Goal: Communication & Community: Answer question/provide support

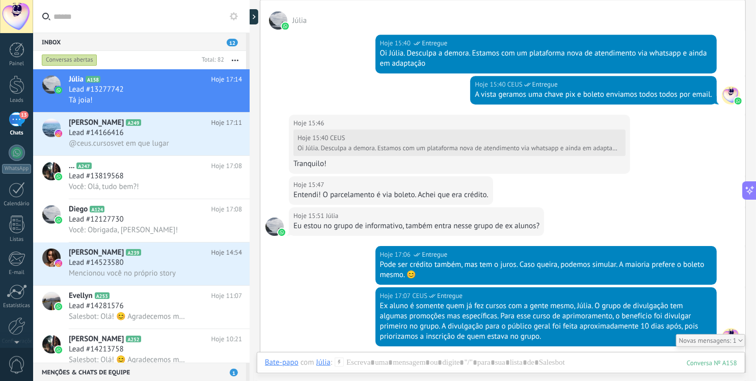
scroll to position [1331, 0]
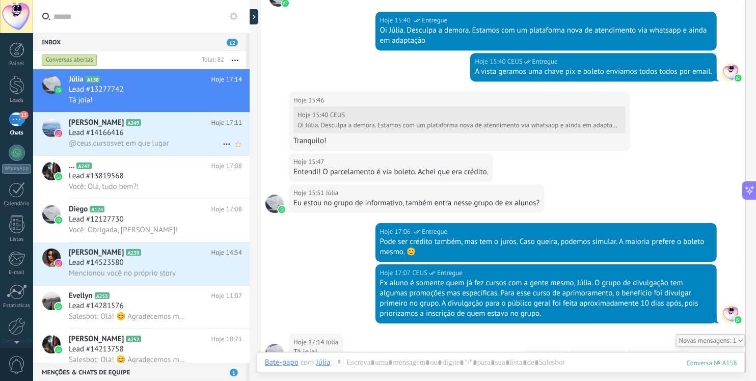
click at [136, 135] on div "Lead #14166416" at bounding box center [155, 133] width 173 height 10
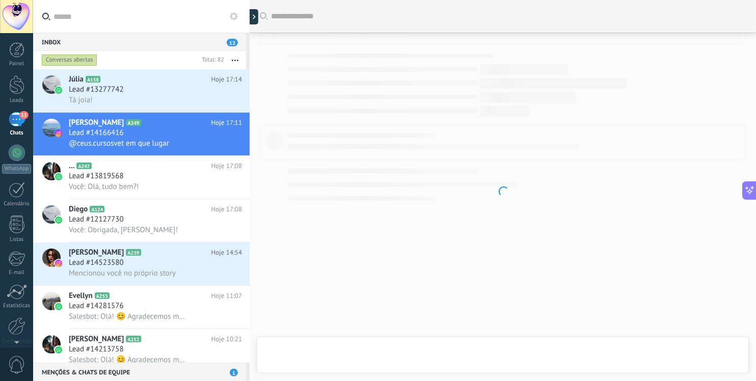
scroll to position [289, 0]
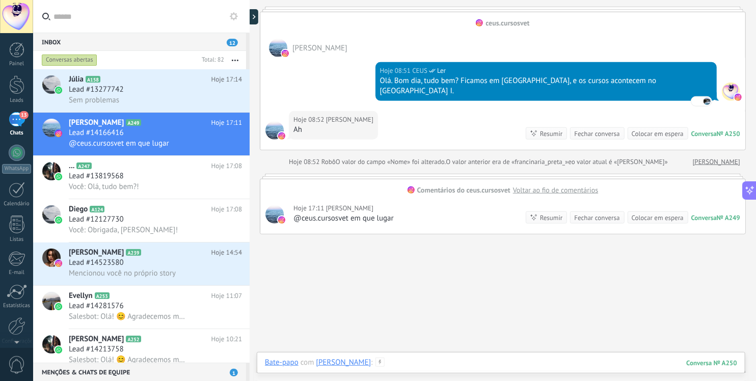
click at [427, 360] on div at bounding box center [501, 373] width 472 height 31
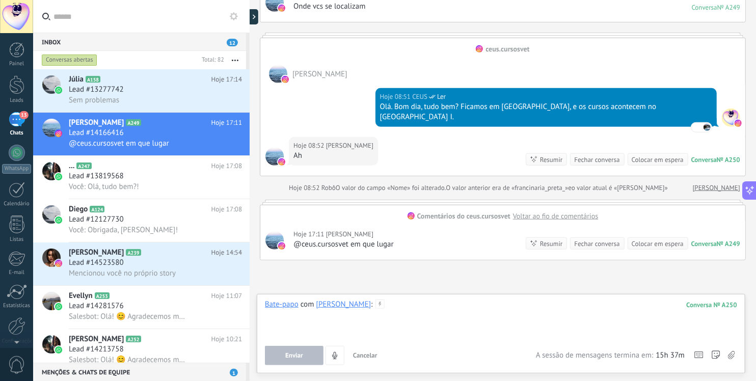
scroll to position [264, 0]
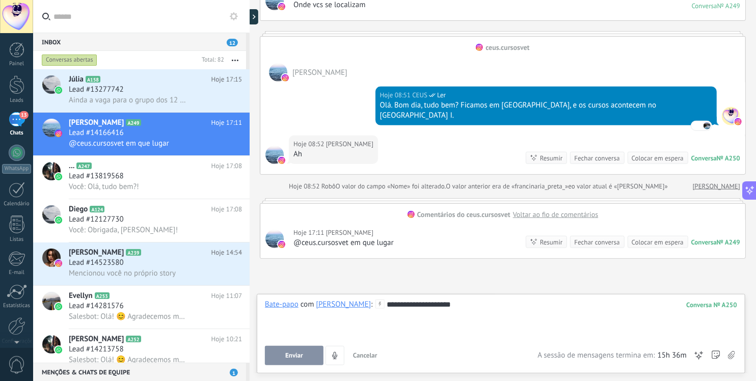
click at [295, 367] on div "**********" at bounding box center [501, 333] width 489 height 79
click at [293, 357] on span "Enviar" at bounding box center [294, 355] width 18 height 7
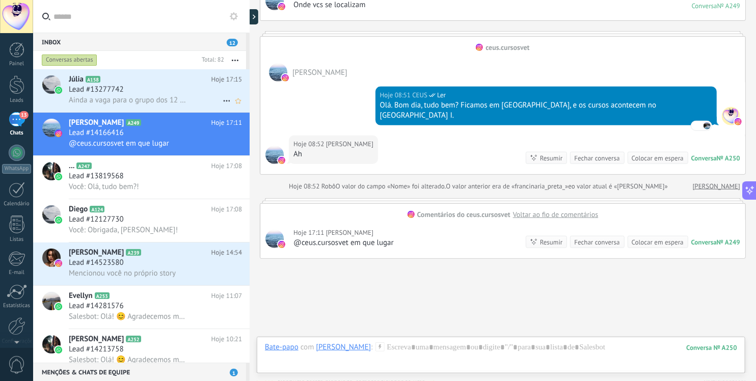
scroll to position [306, 0]
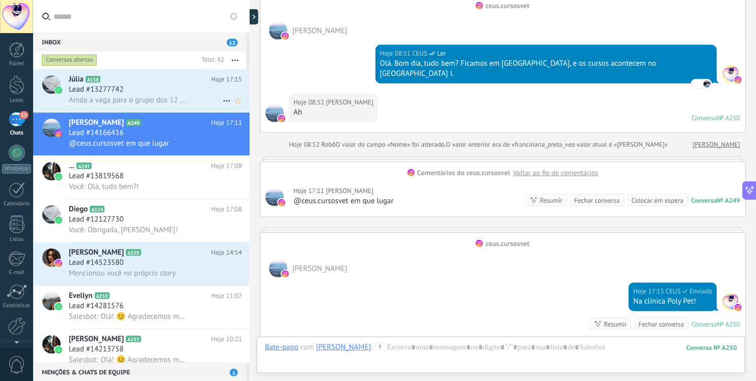
click at [81, 98] on span "Ainda a vaga para o grupo dos 12 primeiros? Eu gostaria de pagar no boleto mesm…" at bounding box center [127, 100] width 117 height 10
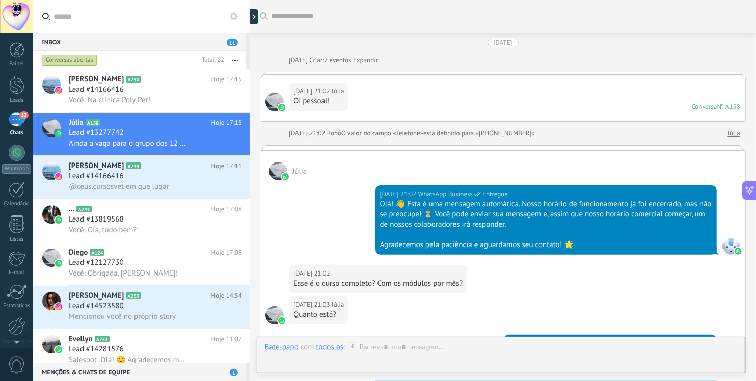
scroll to position [1450, 0]
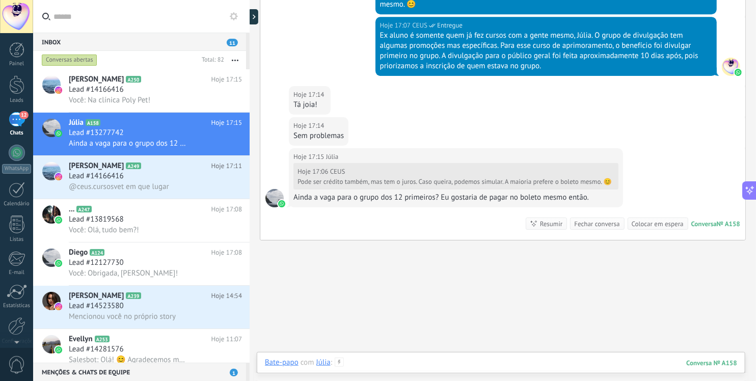
click at [450, 363] on div at bounding box center [501, 373] width 472 height 31
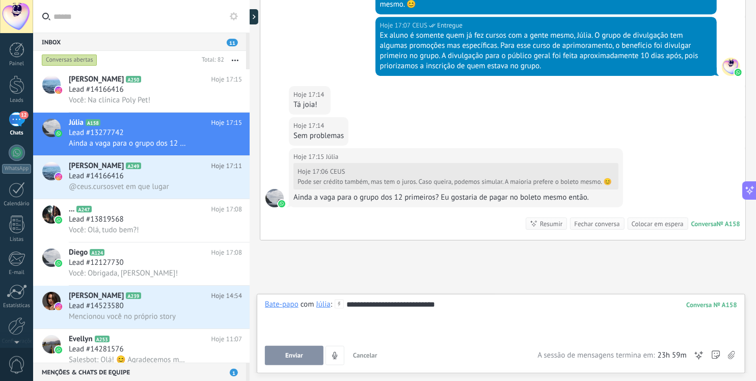
scroll to position [1537, 0]
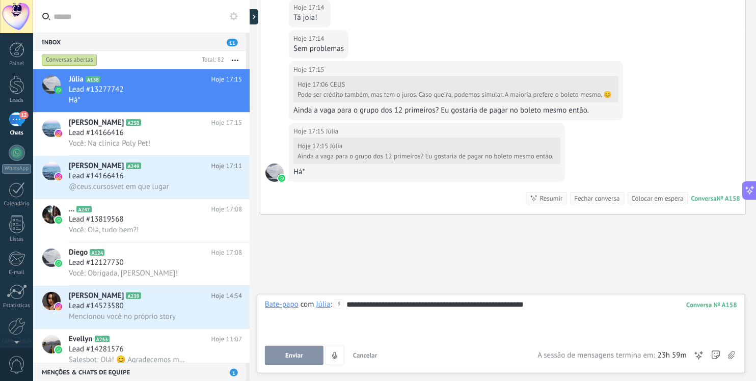
click at [300, 356] on span "Enviar" at bounding box center [294, 355] width 18 height 7
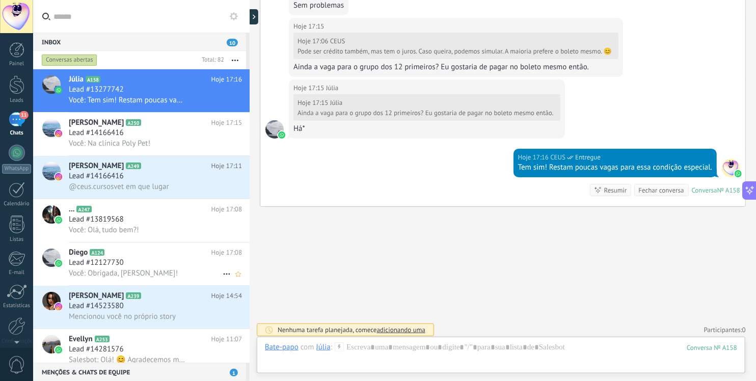
click at [104, 265] on span "Lead #12127730" at bounding box center [96, 263] width 55 height 10
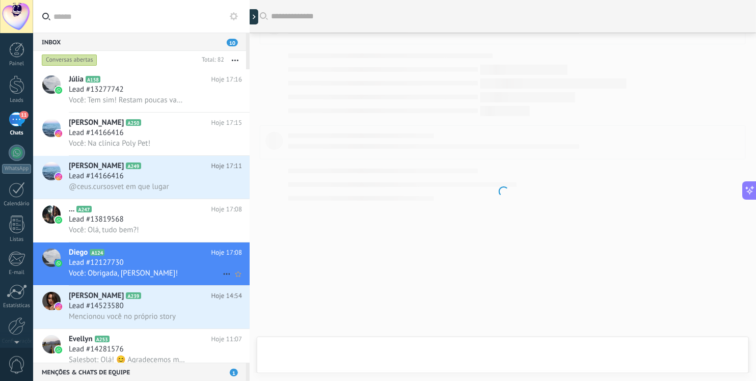
scroll to position [1680, 0]
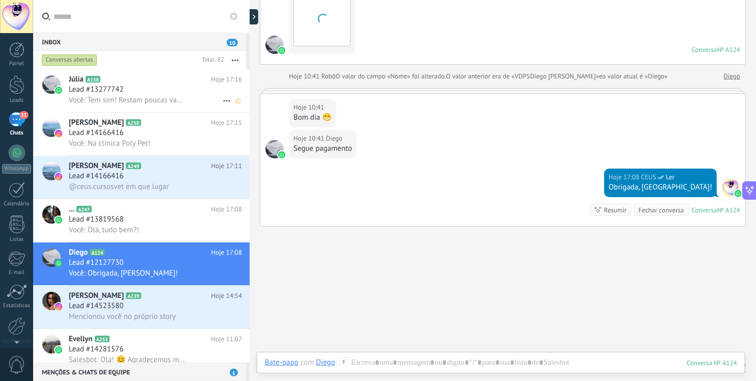
click at [131, 101] on span "Você: Tem sim! Restam poucas vagas para essa condição especial." at bounding box center [127, 100] width 117 height 10
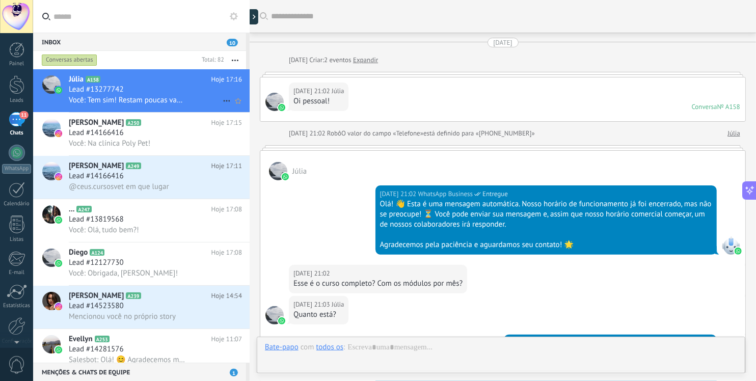
scroll to position [1501, 0]
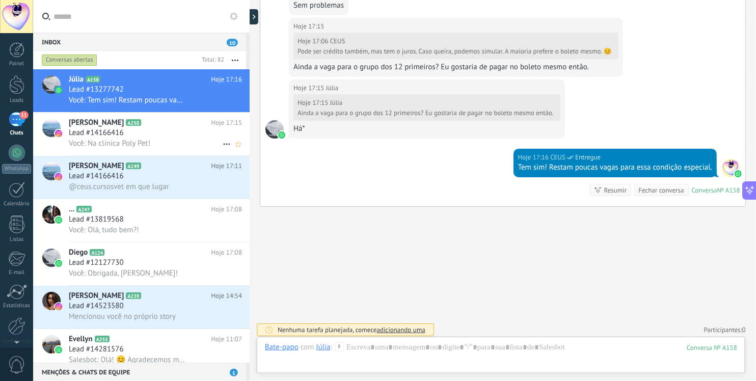
click at [120, 149] on div "[PERSON_NAME] A250 Hoje 17:15 Lead #14166416 Você: Na clínica Poly Pet!" at bounding box center [159, 134] width 181 height 43
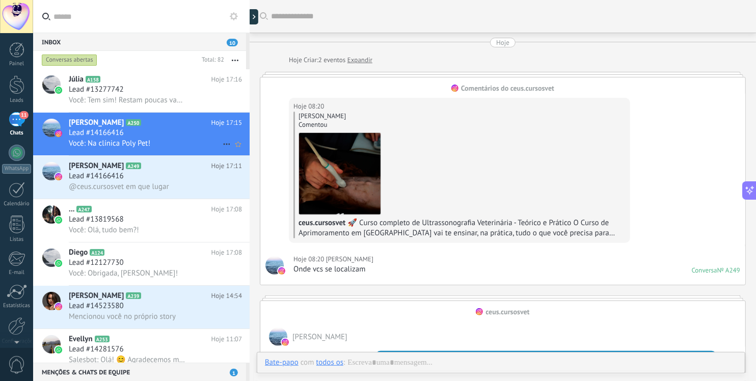
scroll to position [385, 0]
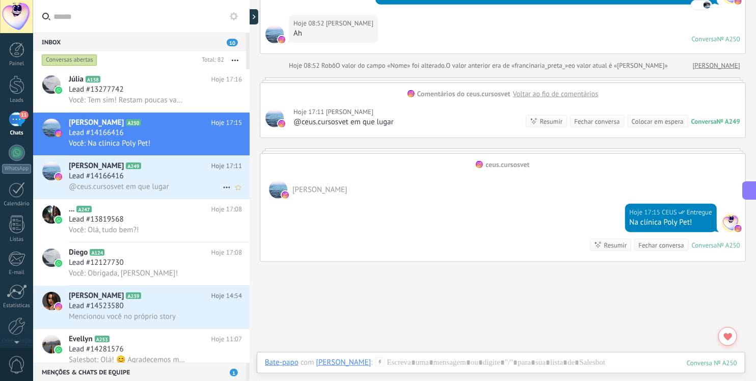
click at [114, 182] on span "@ceus.cursosvet em que lugar" at bounding box center [119, 187] width 100 height 10
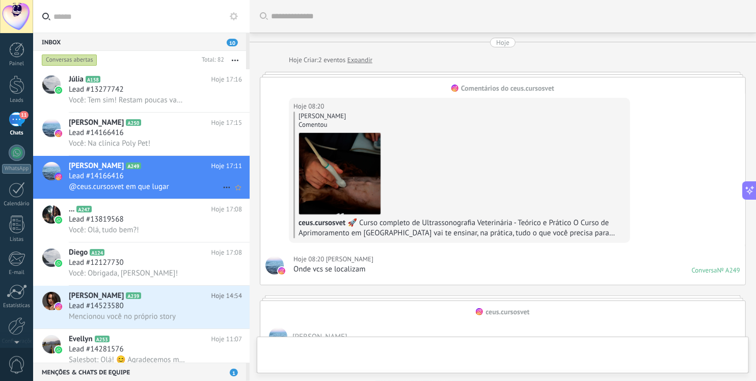
scroll to position [429, 0]
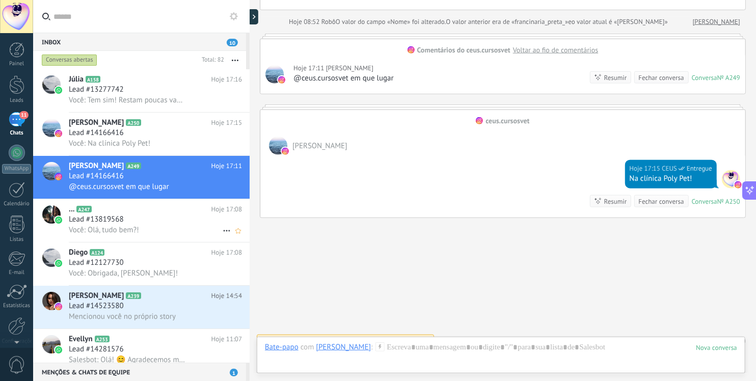
click at [115, 226] on span "Você: Olá, tudo bem?!" at bounding box center [104, 230] width 70 height 10
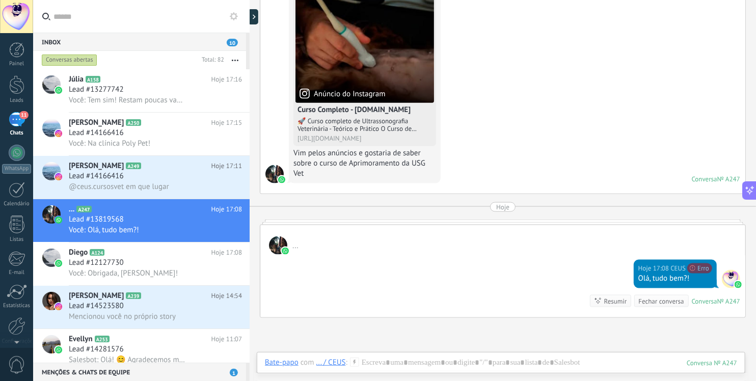
scroll to position [480, 0]
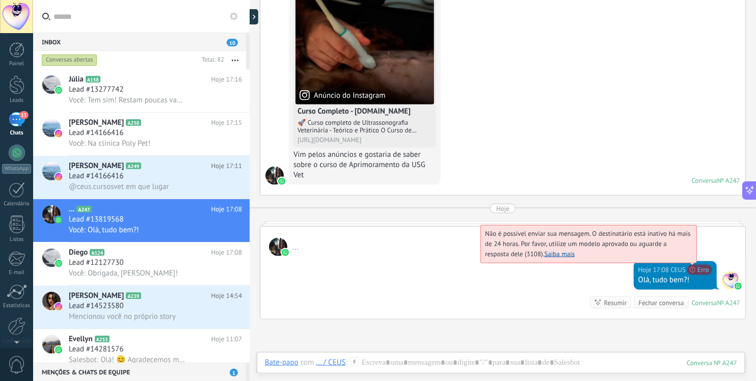
click at [691, 258] on span "Não é possível enviar sua mensagem. O destinatário está inativo há mais de 24 h…" at bounding box center [588, 243] width 206 height 29
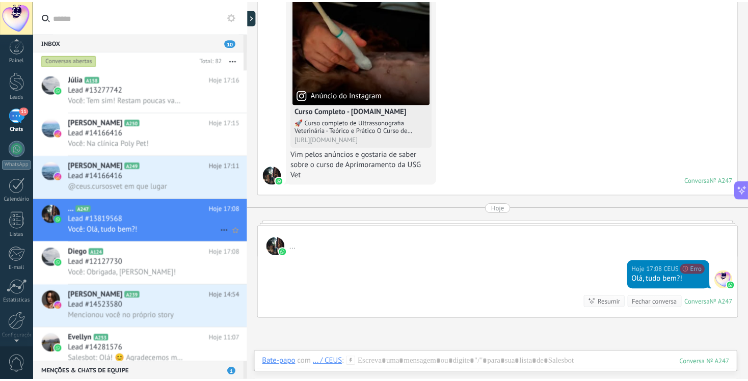
scroll to position [0, 0]
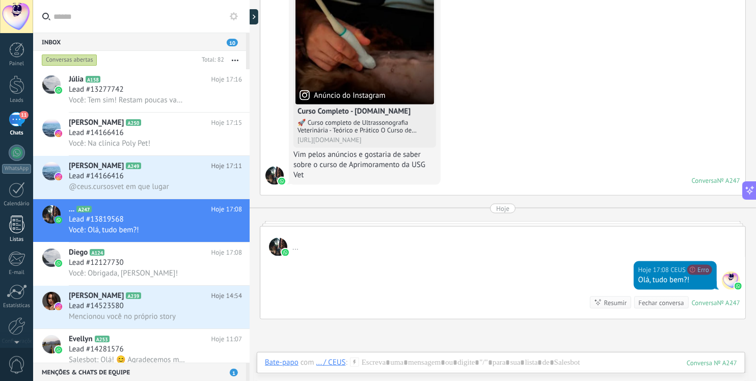
click at [17, 238] on div "Listas" at bounding box center [17, 239] width 30 height 7
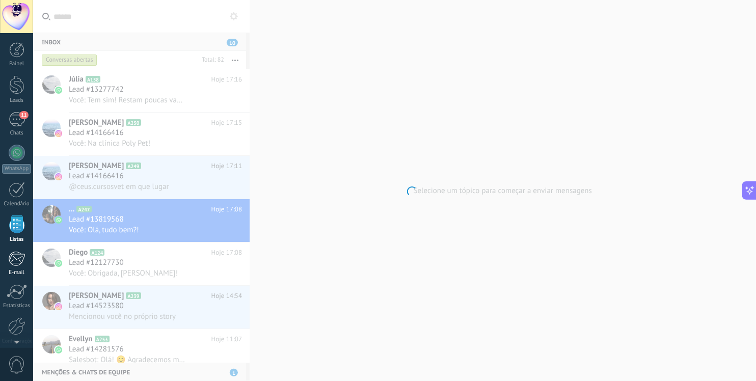
click at [17, 269] on link "E-mail" at bounding box center [16, 263] width 33 height 25
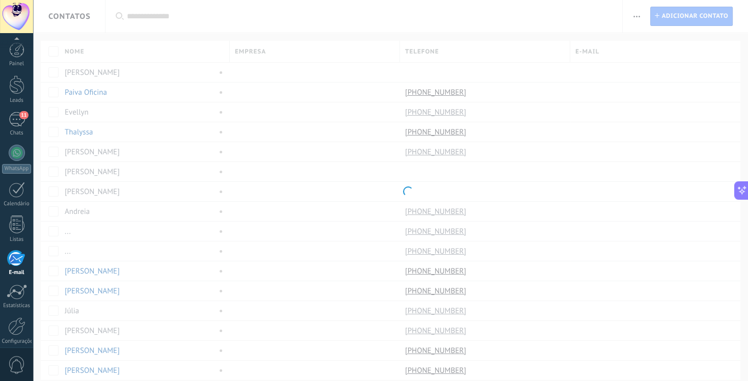
scroll to position [43, 0]
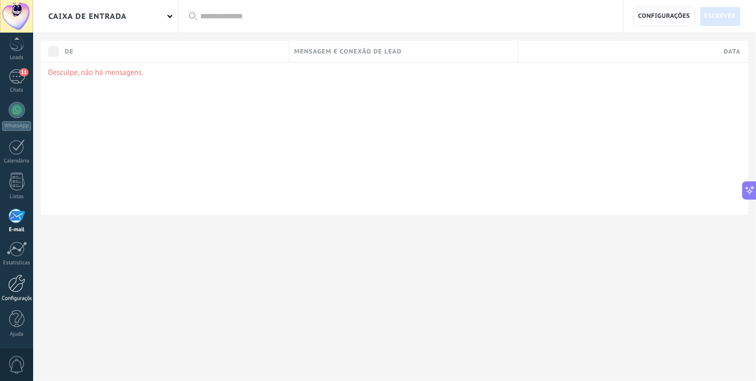
click at [19, 291] on div at bounding box center [16, 284] width 17 height 18
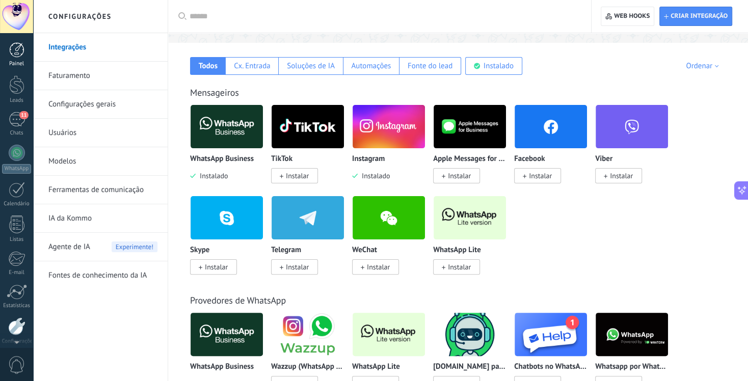
click at [20, 46] on div at bounding box center [16, 49] width 15 height 15
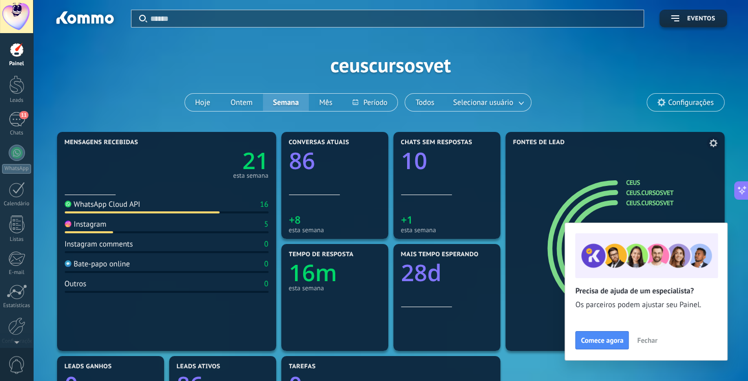
click at [642, 342] on span "Fechar" at bounding box center [647, 340] width 20 height 7
